Goal: Transaction & Acquisition: Purchase product/service

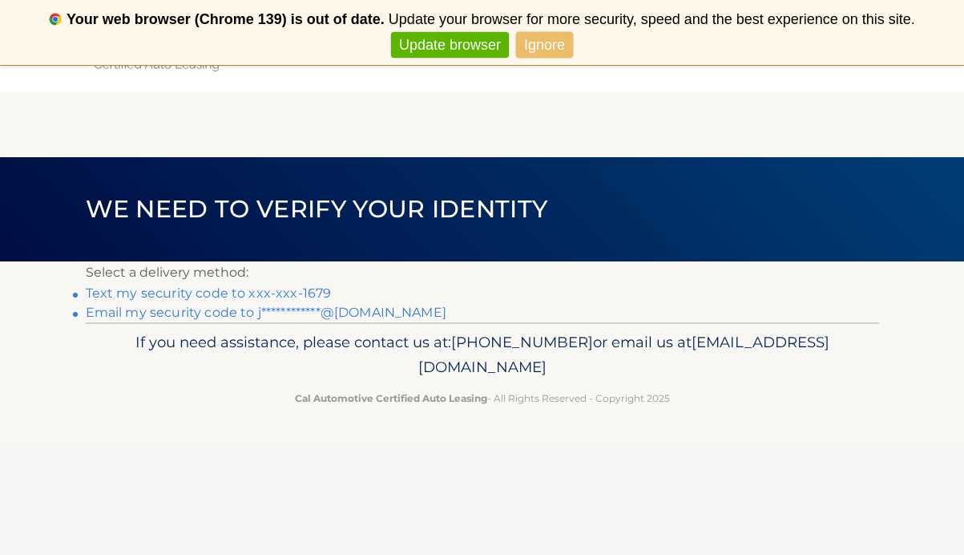
click at [244, 292] on link "Text my security code to xxx-xxx-1679" at bounding box center [209, 292] width 246 height 15
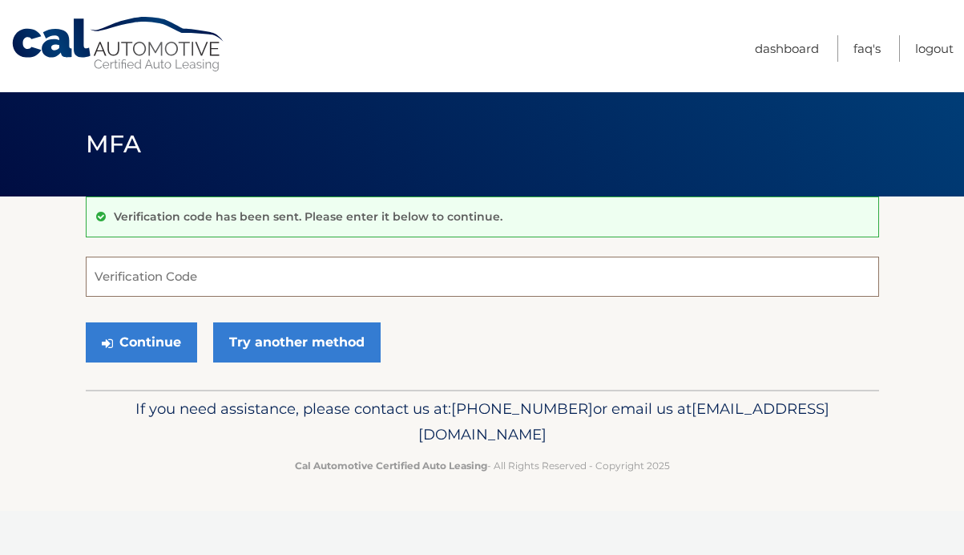
click at [244, 292] on input "Verification Code" at bounding box center [482, 276] width 793 height 40
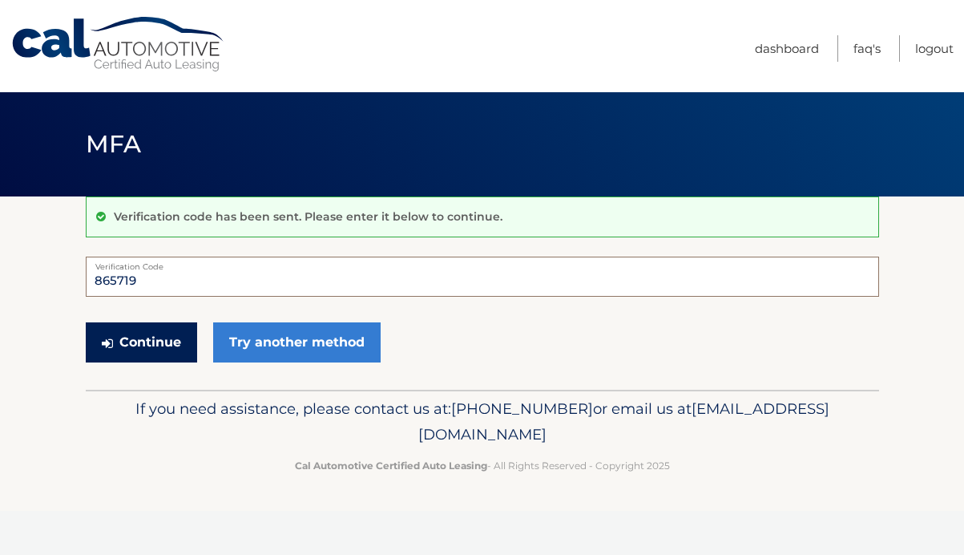
type input "865719"
click at [170, 337] on button "Continue" at bounding box center [141, 342] width 111 height 40
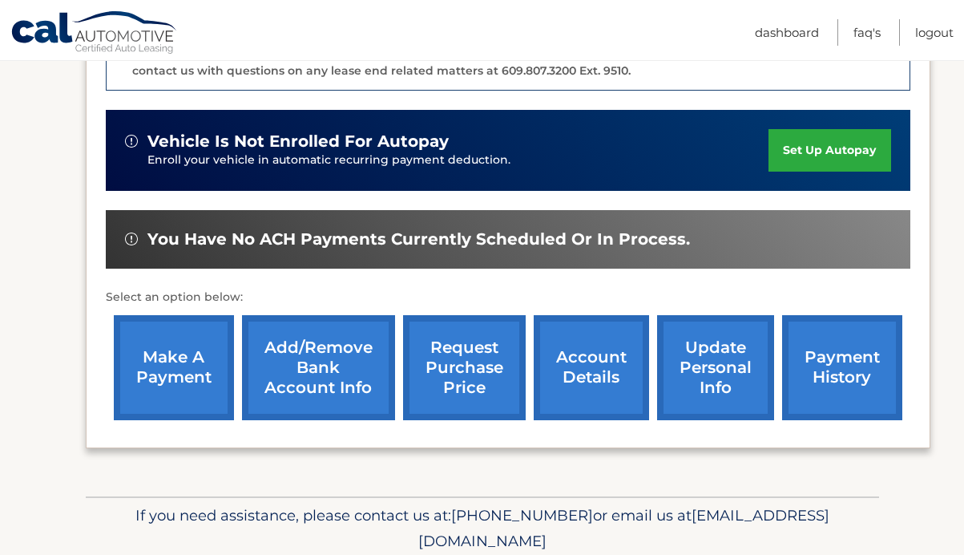
scroll to position [481, 0]
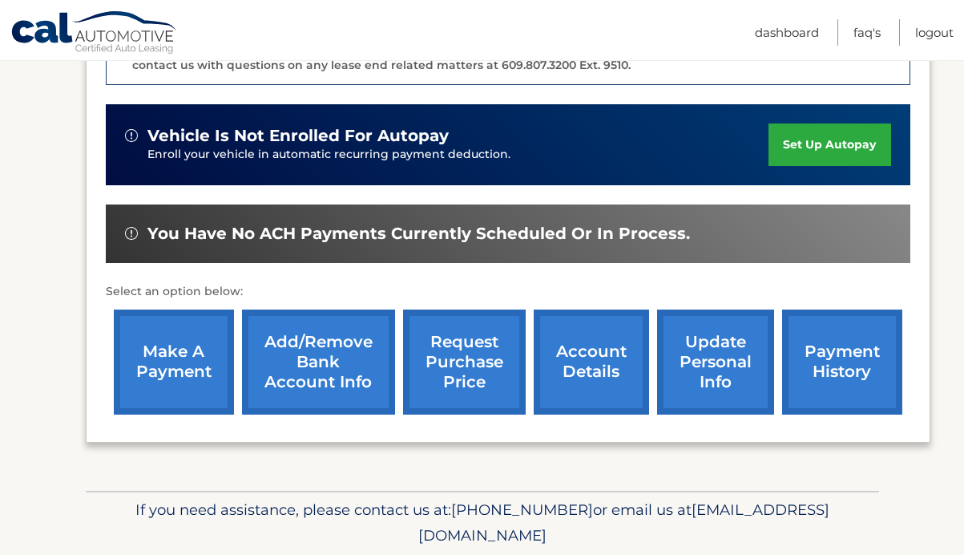
click at [179, 317] on link "make a payment" at bounding box center [174, 361] width 120 height 105
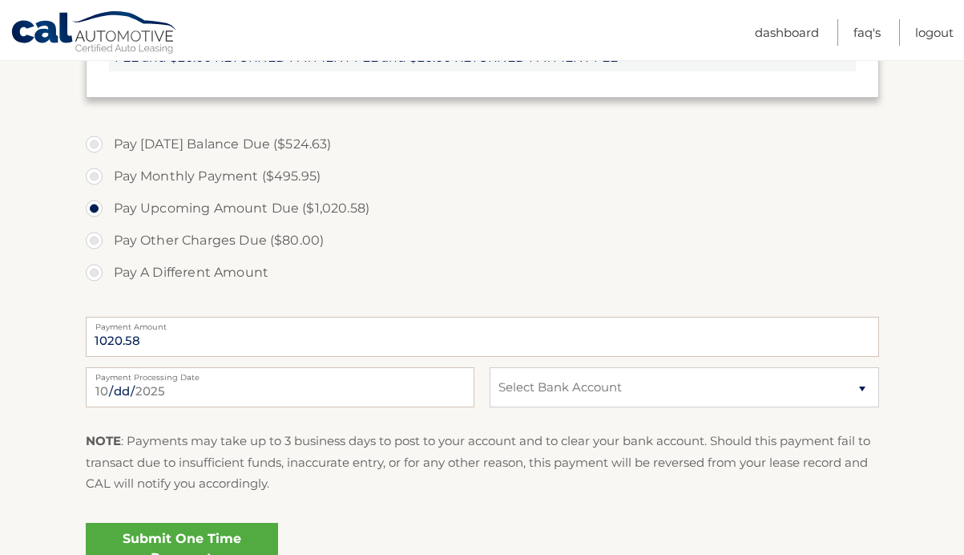
scroll to position [668, 0]
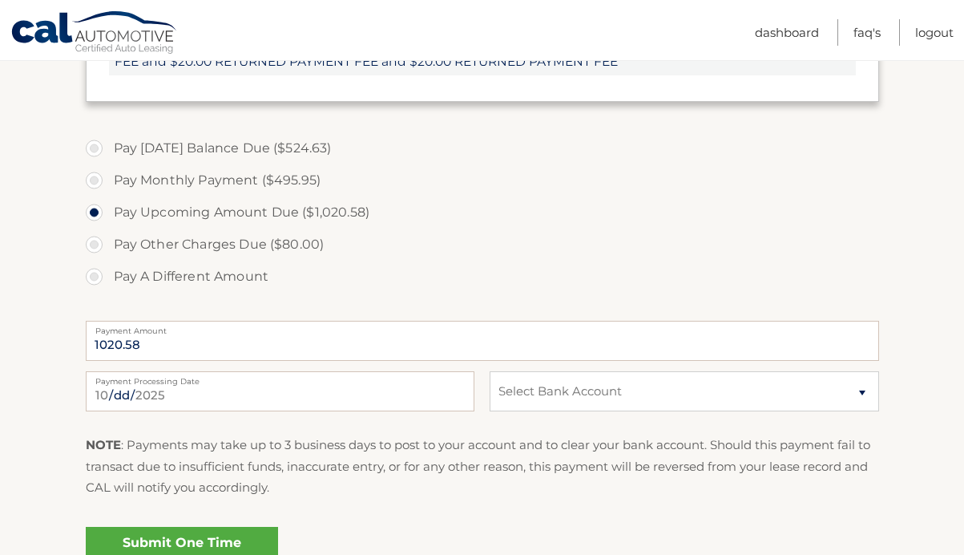
click at [95, 147] on label "Pay Today's Balance Due ($524.63)" at bounding box center [482, 148] width 793 height 32
click at [95, 147] on input "Pay Today's Balance Due ($524.63)" at bounding box center [100, 145] width 16 height 26
radio input "true"
type input "524.63"
click at [552, 397] on select "Select Bank Account Checking JPMORGAN CHASE BANK, NA *****2062 Checking TD BANK…" at bounding box center [684, 391] width 389 height 40
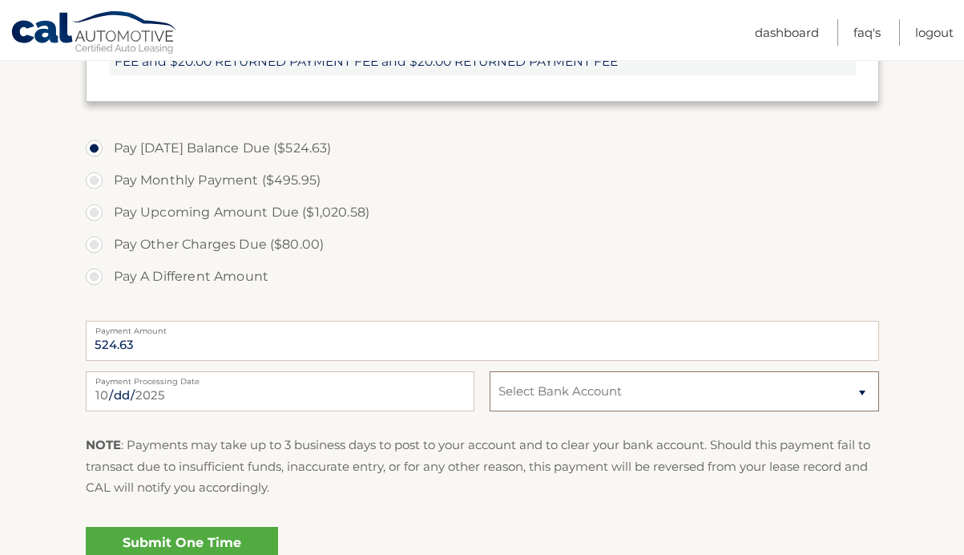
select select "NWFhZTdhMWEtNTg5NS00NWFlLTliY2QtZGU2NTZjYjExNGY4"
click at [490, 371] on select "Select Bank Account Checking JPMORGAN CHASE BANK, NA *****2062 Checking TD BANK…" at bounding box center [684, 391] width 389 height 40
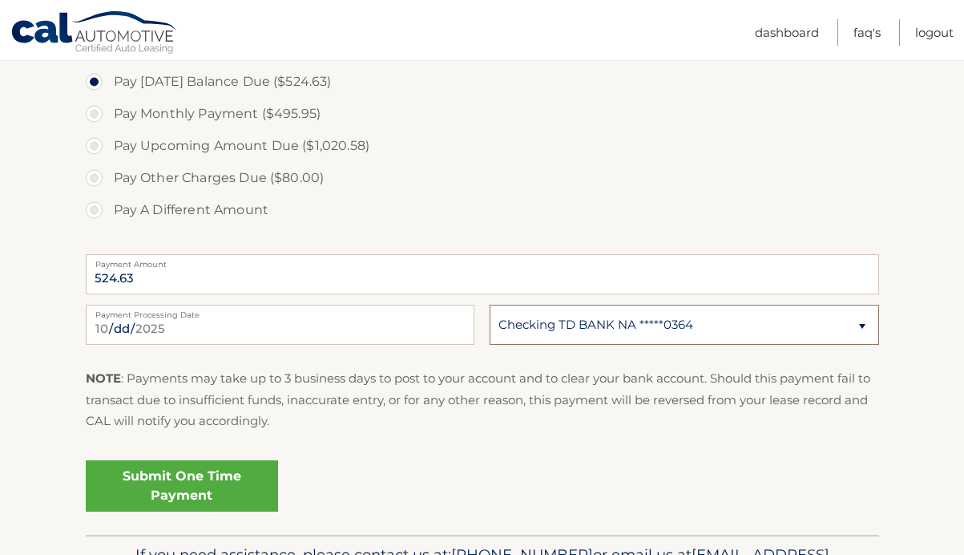
scroll to position [740, 0]
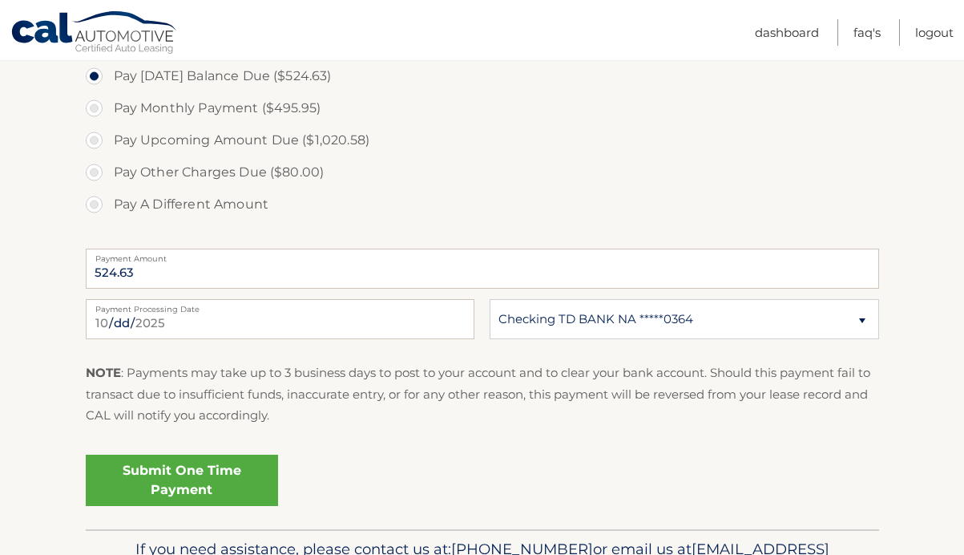
click at [199, 475] on link "Submit One Time Payment" at bounding box center [182, 479] width 192 height 51
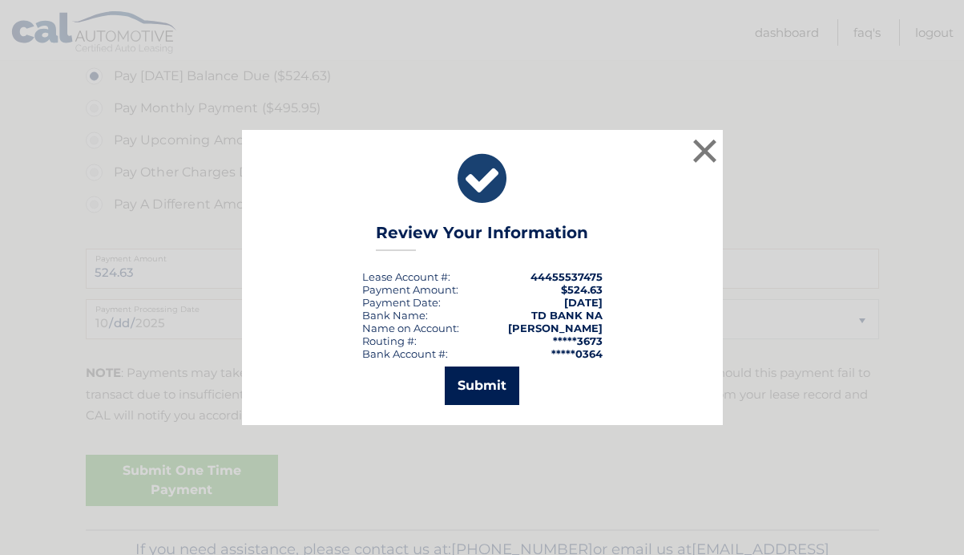
click at [472, 382] on button "Submit" at bounding box center [482, 385] width 75 height 38
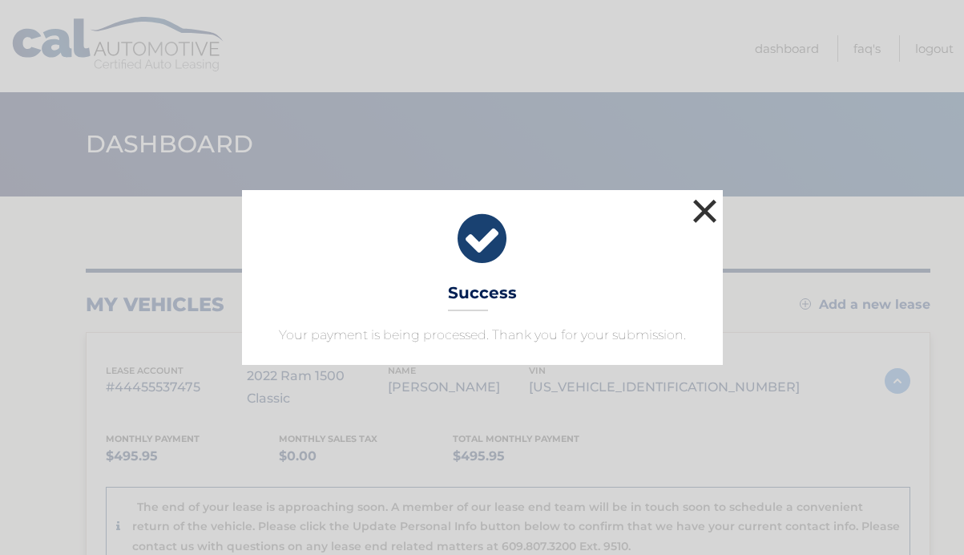
click at [708, 211] on button "×" at bounding box center [705, 211] width 32 height 32
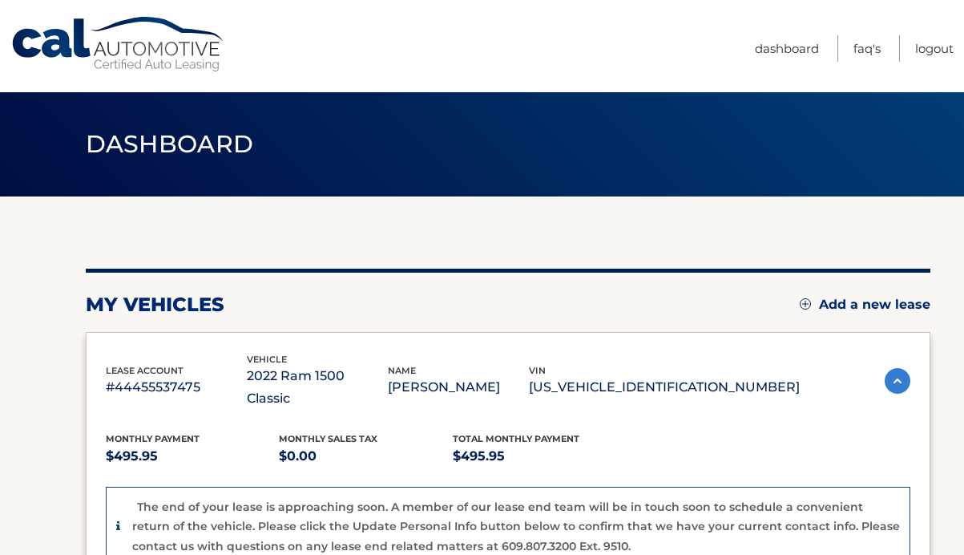
click at [145, 45] on link "Cal Automotive" at bounding box center [118, 44] width 216 height 57
